Goal: Information Seeking & Learning: Learn about a topic

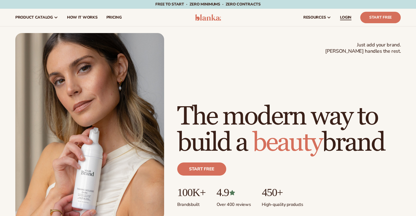
click at [342, 17] on span "LOGIN" at bounding box center [345, 17] width 11 height 4
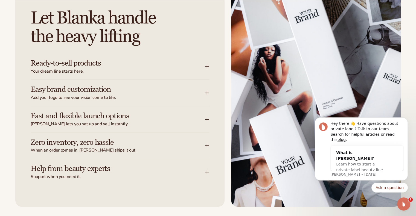
scroll to position [647, 0]
click at [201, 93] on div "Easy brand customization Add your logo to see your vision come to life." at bounding box center [118, 92] width 174 height 15
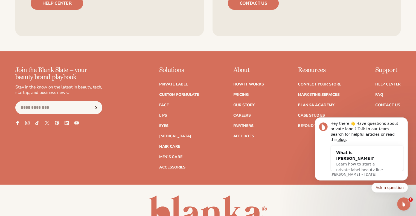
scroll to position [2104, 0]
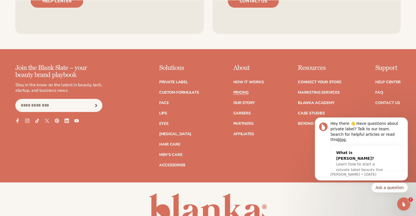
click at [243, 93] on link "Pricing" at bounding box center [240, 93] width 15 height 4
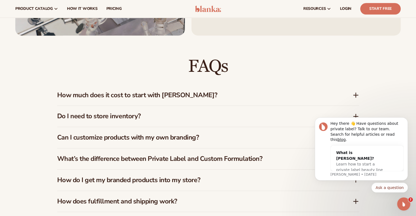
scroll to position [752, 0]
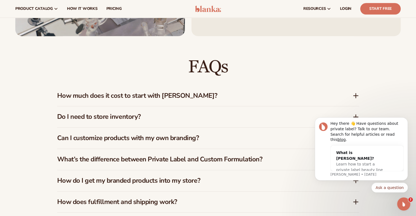
click at [177, 92] on h3 "How much does it cost to start with Blanka?" at bounding box center [196, 96] width 279 height 8
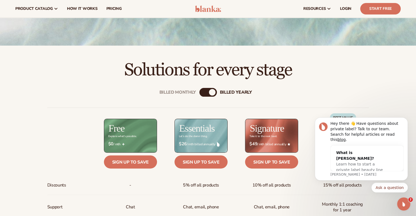
scroll to position [0, 0]
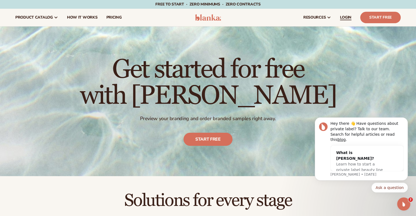
click at [349, 22] on link "LOGIN" at bounding box center [345, 17] width 20 height 17
